Goal: Complete application form

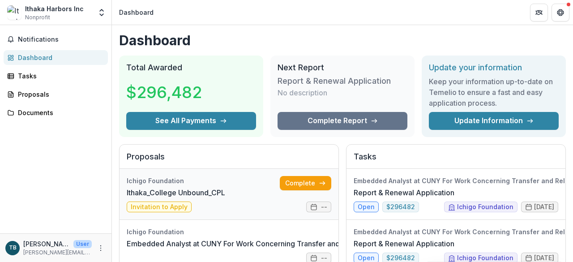
click at [225, 190] on link "Ithaka_College Unbound_CPL" at bounding box center [176, 192] width 98 height 11
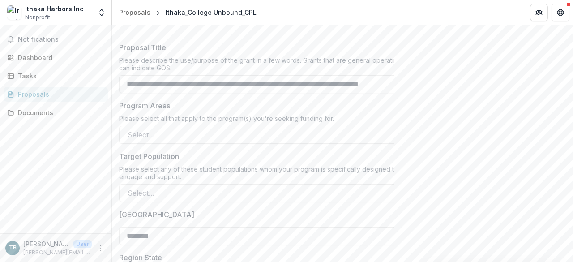
scroll to position [257, 0]
click at [252, 129] on div at bounding box center [254, 135] width 253 height 13
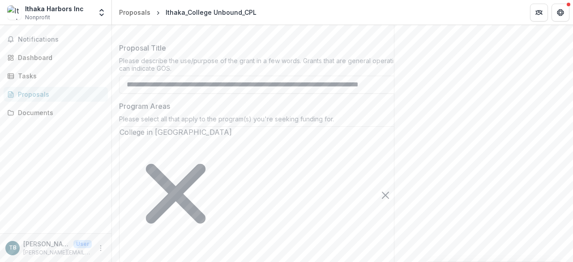
click at [123, 250] on div at bounding box center [121, 256] width 2 height 13
click at [286, 261] on div "College Access/Success" at bounding box center [286, 267] width 573 height 11
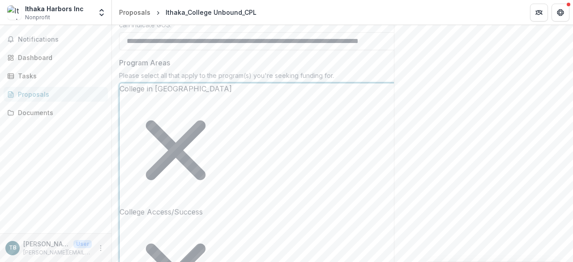
scroll to position [301, 0]
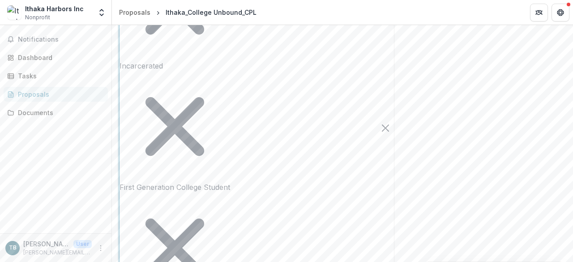
scroll to position [745, 0]
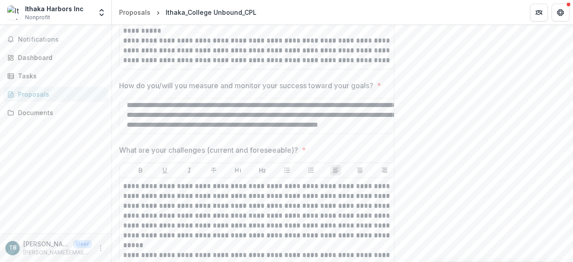
scroll to position [1414, 0]
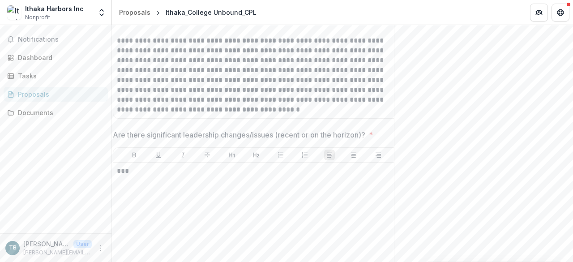
scroll to position [1820, 0]
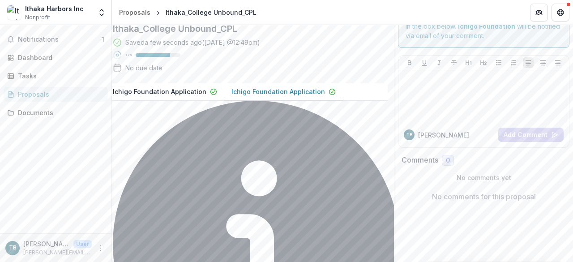
scroll to position [0, 0]
click at [7, 261] on button "Close" at bounding box center [3, 267] width 7 height 11
